Goal: Transaction & Acquisition: Purchase product/service

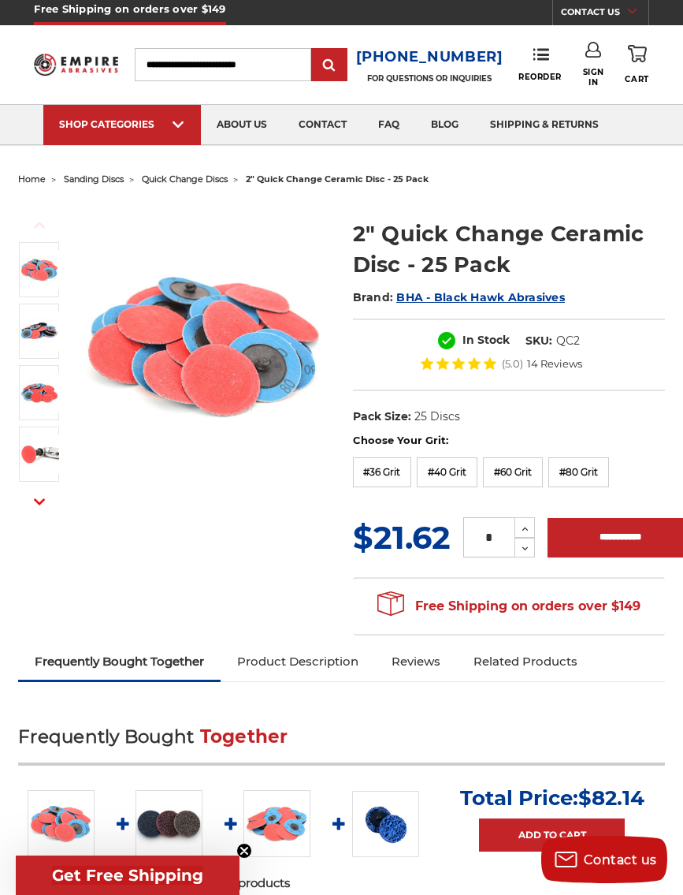
click at [591, 476] on label "#80 Grit" at bounding box center [579, 472] width 61 height 30
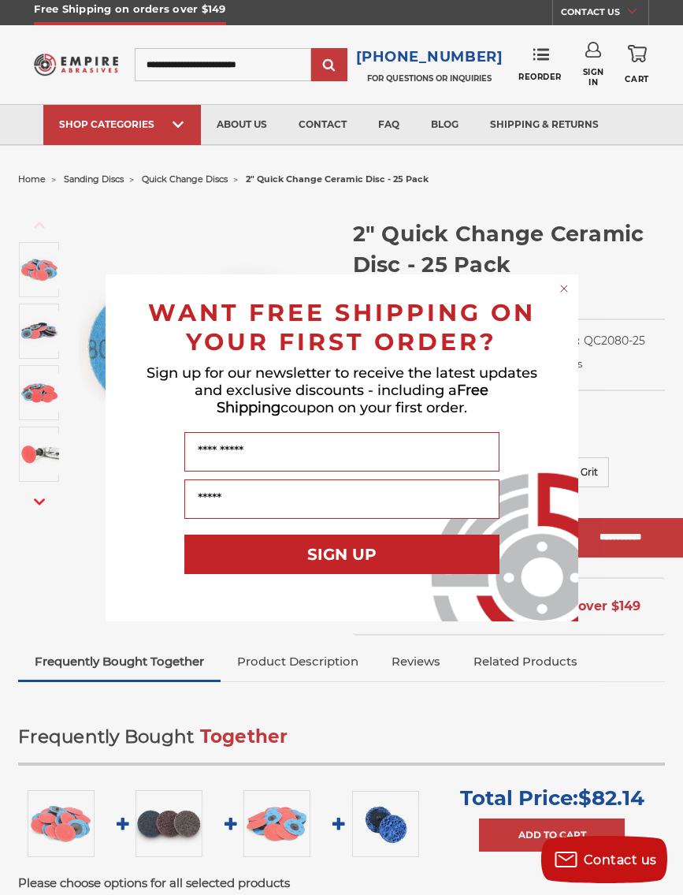
click at [367, 177] on div "Close dialog WANT FREE SHIPPING ON YOUR FIRST ORDER? Sign up for our newsletter…" at bounding box center [341, 447] width 683 height 895
click at [562, 286] on circle "Close dialog" at bounding box center [564, 288] width 15 height 15
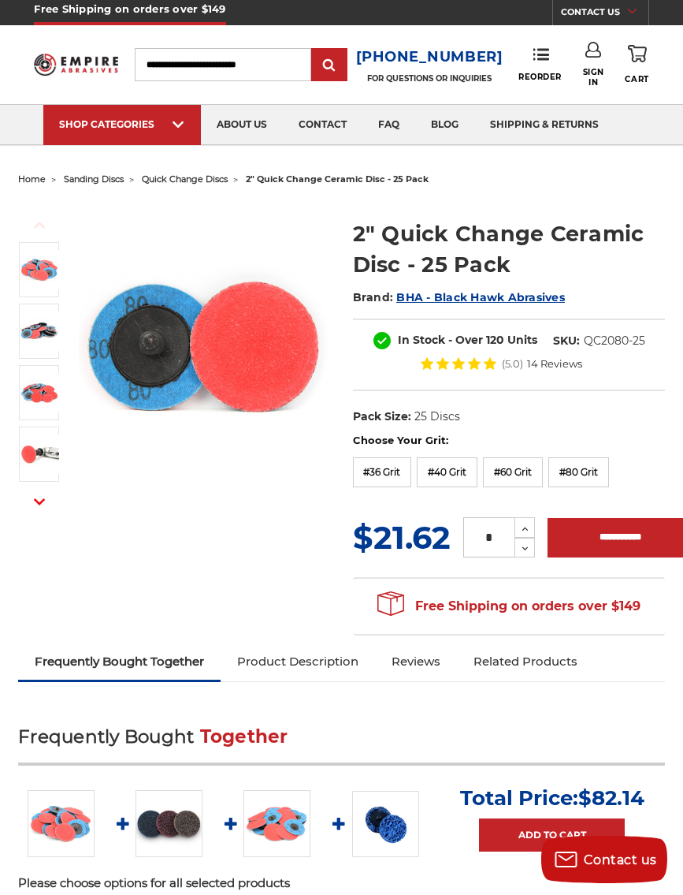
click at [388, 184] on span "2" quick change ceramic disc - 25 pack" at bounding box center [337, 178] width 183 height 11
click at [380, 181] on span "2" quick change ceramic disc - 25 pack" at bounding box center [337, 178] width 183 height 11
click at [218, 177] on span "quick change discs" at bounding box center [185, 178] width 86 height 11
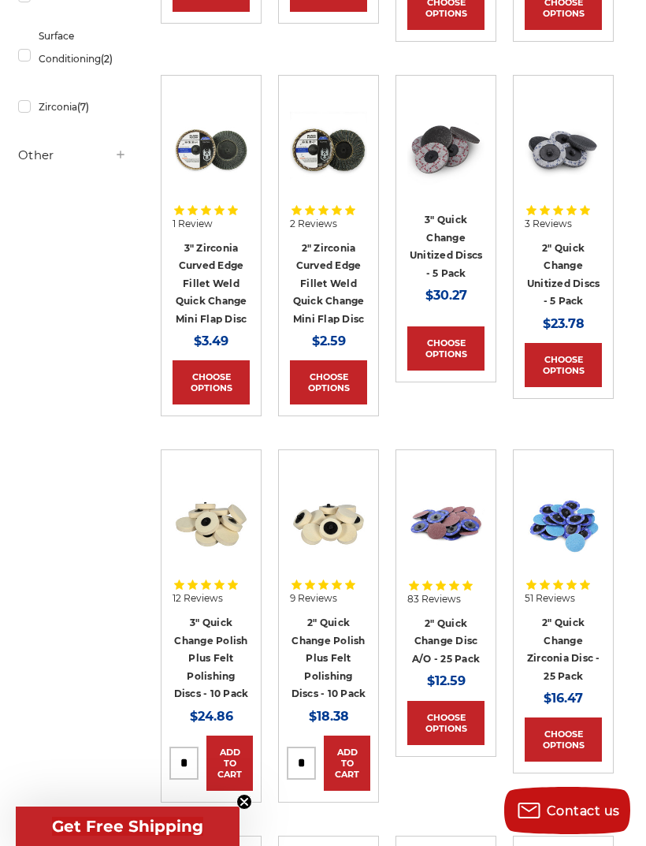
click at [451, 512] on img at bounding box center [446, 524] width 77 height 77
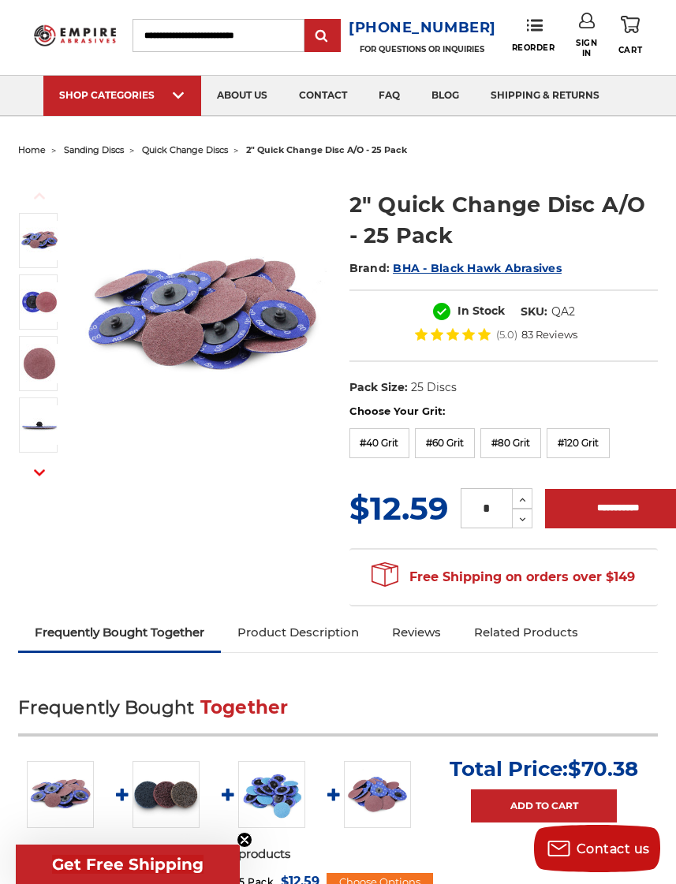
click at [329, 628] on link "Product Description" at bounding box center [298, 632] width 154 height 35
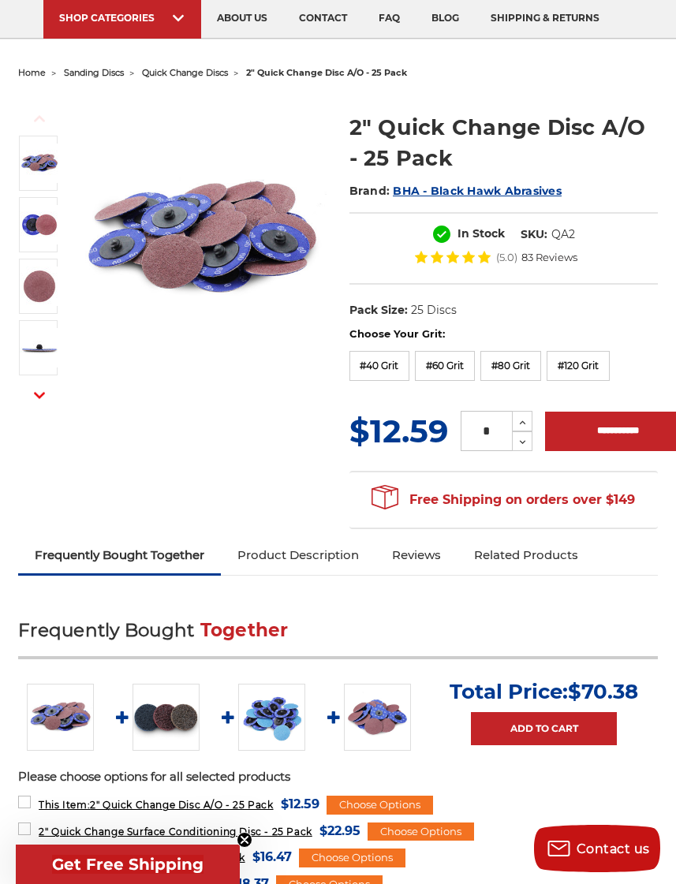
scroll to position [110, 0]
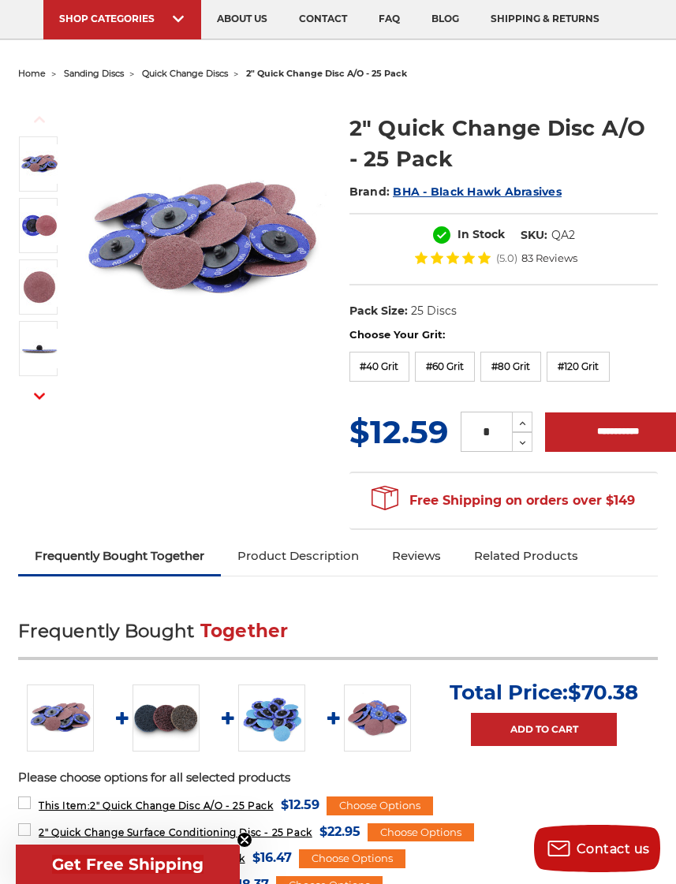
click at [277, 705] on img at bounding box center [271, 717] width 67 height 67
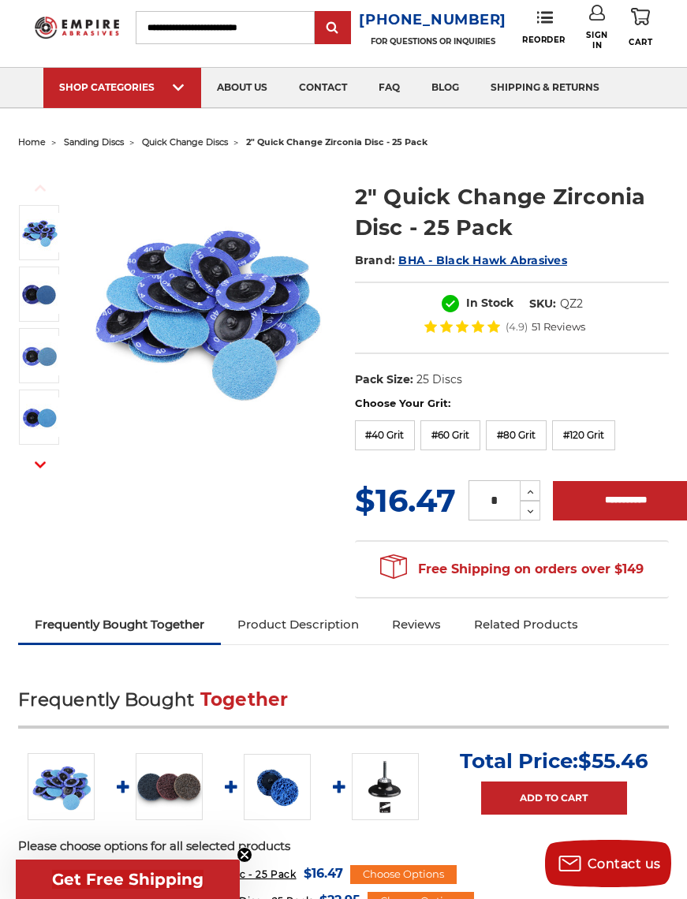
scroll to position [42, 0]
click at [191, 143] on span "quick change discs" at bounding box center [185, 141] width 86 height 11
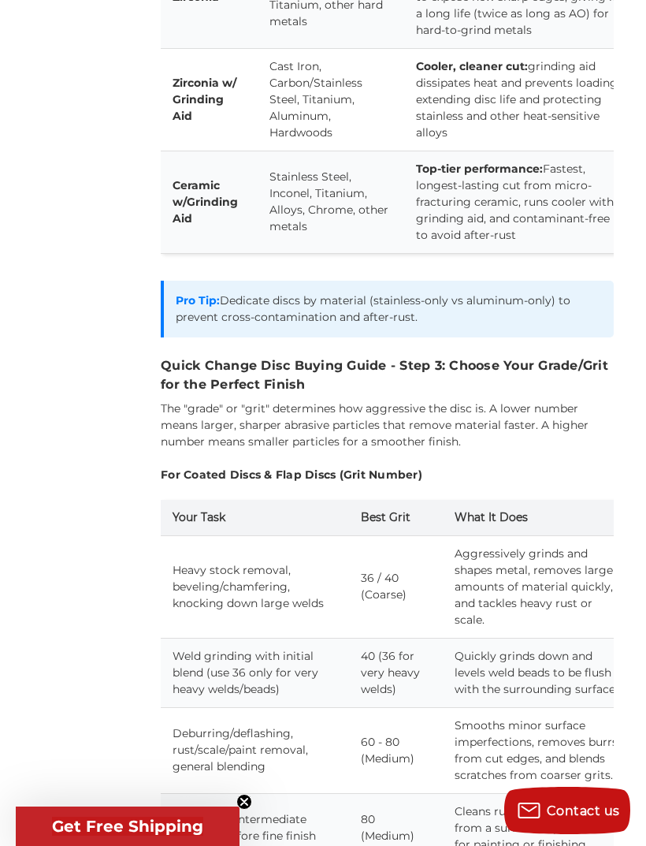
scroll to position [3894, 0]
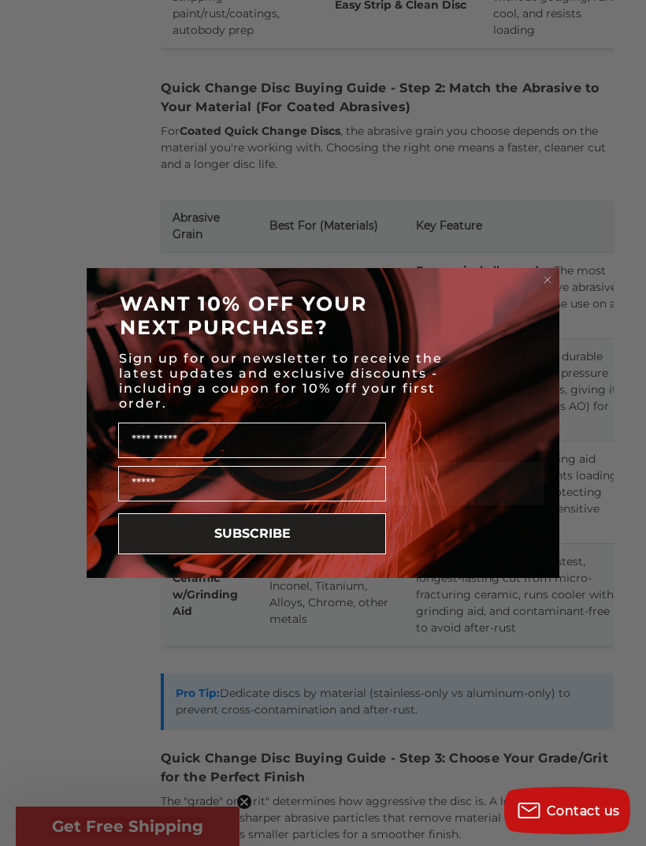
click at [555, 277] on circle "Close dialog" at bounding box center [548, 280] width 15 height 15
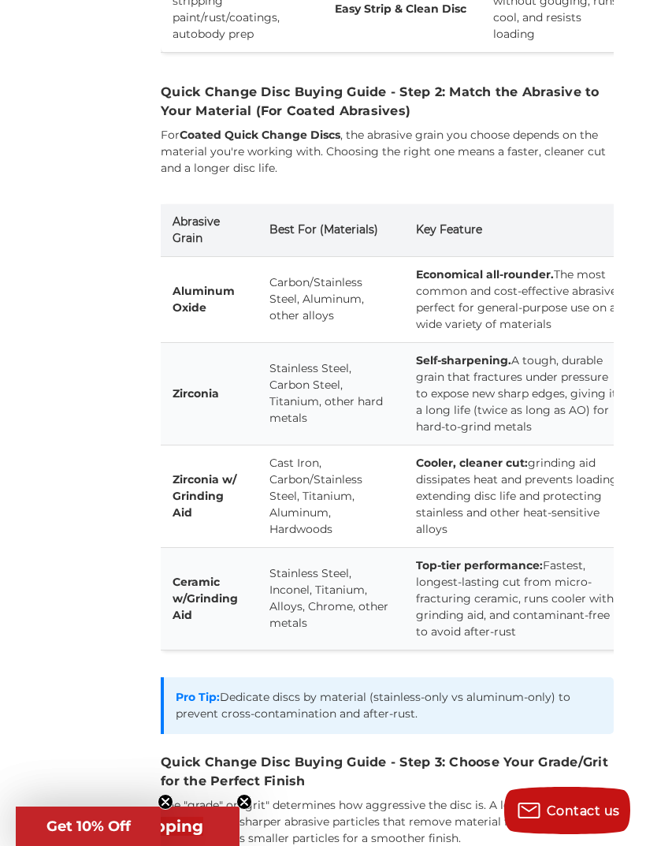
scroll to position [3498, 0]
